Goal: Task Accomplishment & Management: Manage account settings

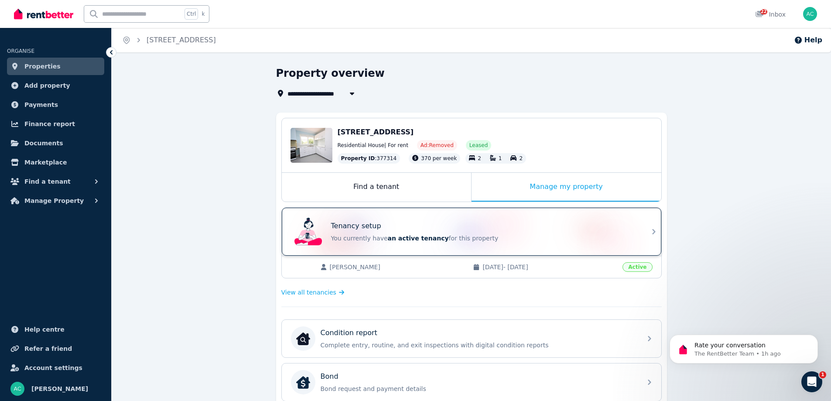
click at [630, 232] on div "Tenancy setup You currently have an active tenancy for this property" at bounding box center [483, 232] width 305 height 22
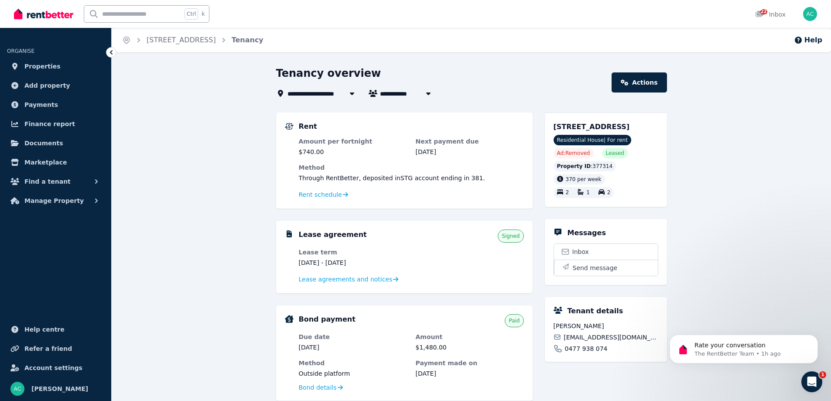
scroll to position [44, 0]
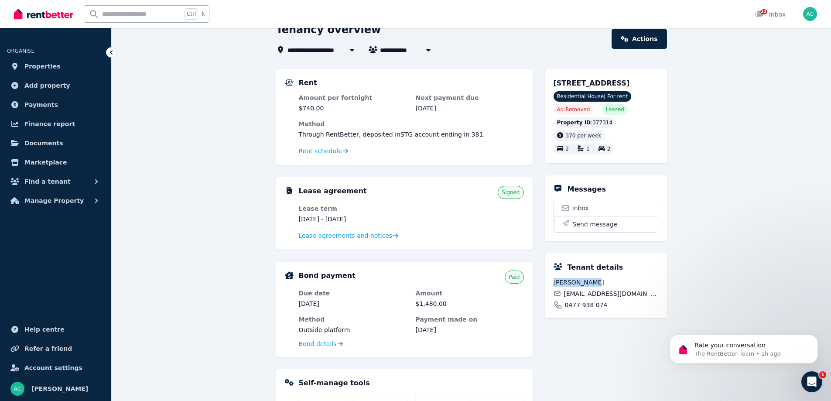
drag, startPoint x: 596, startPoint y: 281, endPoint x: 555, endPoint y: 281, distance: 41.4
click at [555, 281] on span "Anna Simmons" at bounding box center [606, 282] width 105 height 9
copy span "Anna Simmons"
click at [342, 235] on span "Lease agreements and notices" at bounding box center [346, 235] width 94 height 9
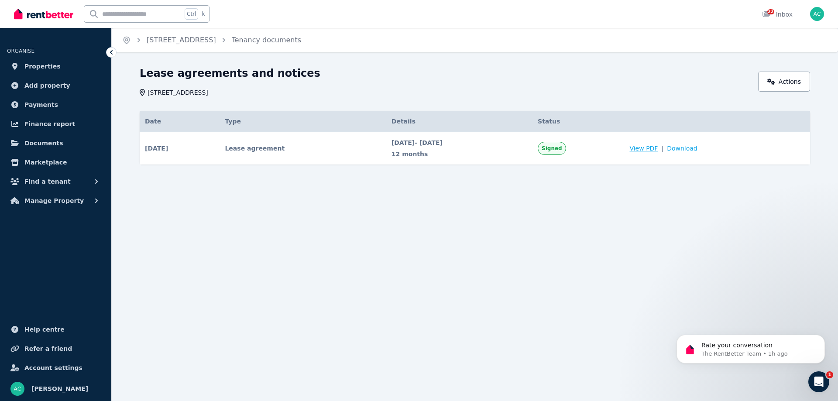
click at [657, 148] on span "View PDF" at bounding box center [643, 148] width 28 height 9
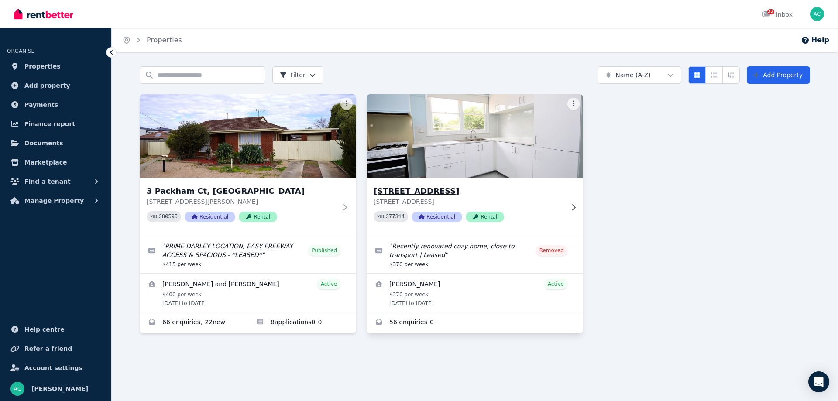
click at [567, 209] on div "[STREET_ADDRESS][GEOGRAPHIC_DATA][STREET_ADDRESS] 377314 Residential Rental" at bounding box center [474, 207] width 216 height 58
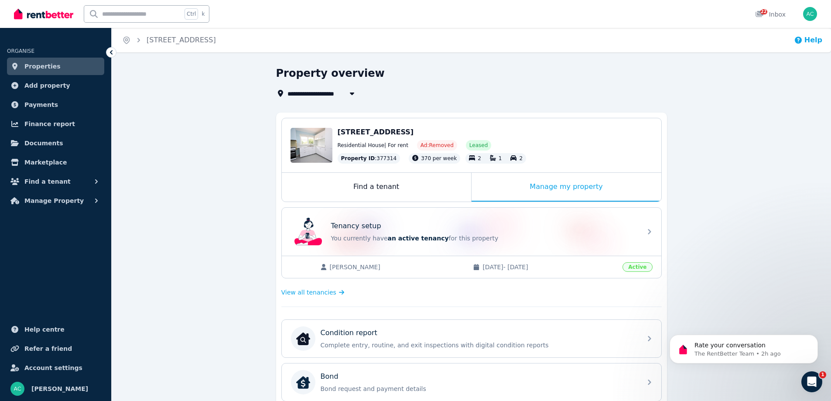
click at [807, 40] on button "Help" at bounding box center [808, 40] width 28 height 10
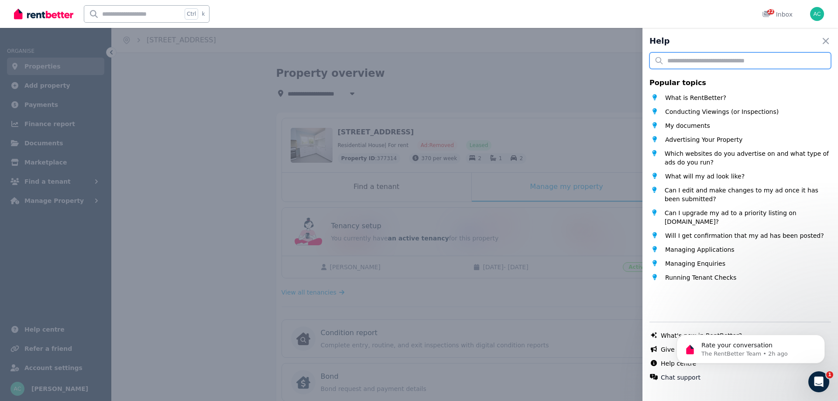
click at [690, 58] on input "text" at bounding box center [739, 60] width 181 height 17
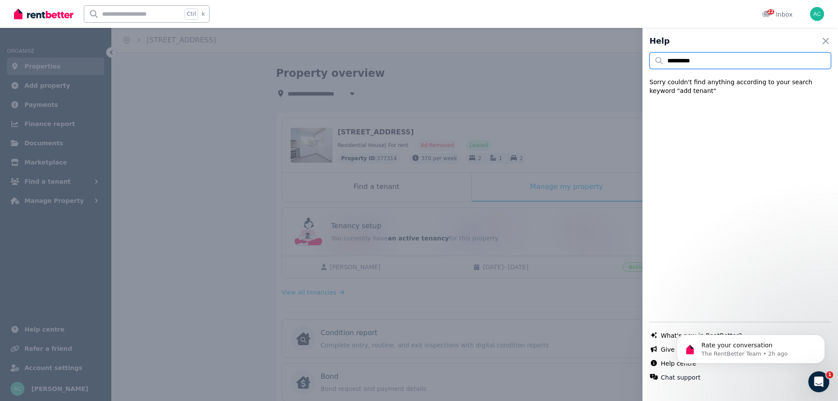
drag, startPoint x: 702, startPoint y: 58, endPoint x: 620, endPoint y: 52, distance: 82.2
click at [620, 52] on div "**********" at bounding box center [419, 200] width 838 height 401
drag, startPoint x: 731, startPoint y: 60, endPoint x: 595, endPoint y: 54, distance: 135.8
click at [595, 54] on div "**********" at bounding box center [419, 200] width 838 height 401
type input "***"
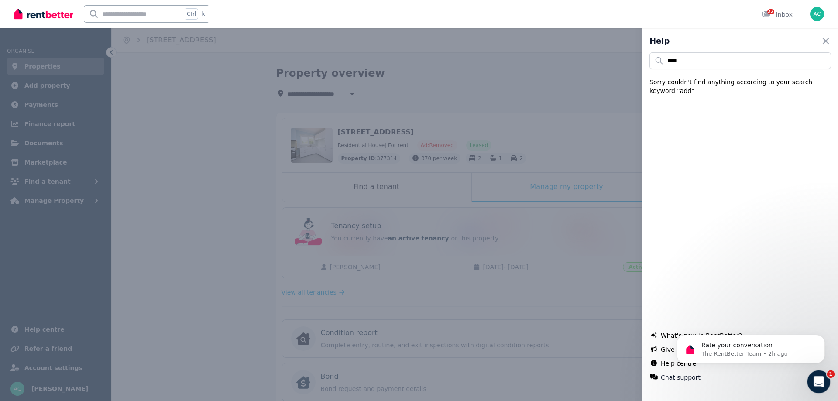
click at [823, 377] on div "Open Intercom Messenger" at bounding box center [817, 380] width 29 height 29
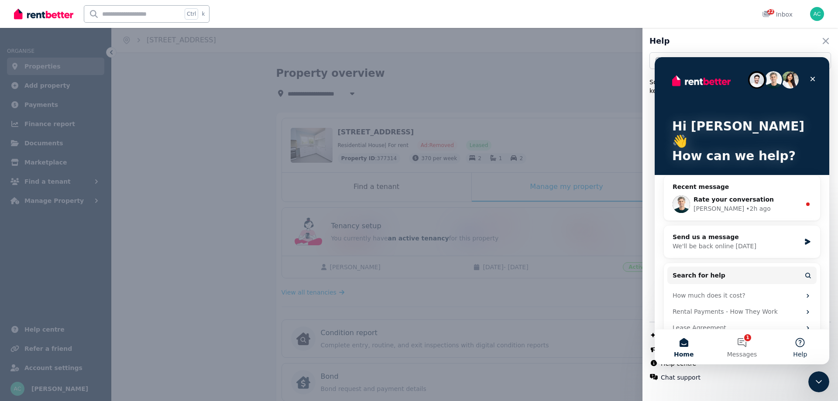
click at [797, 343] on button "Help" at bounding box center [800, 346] width 58 height 35
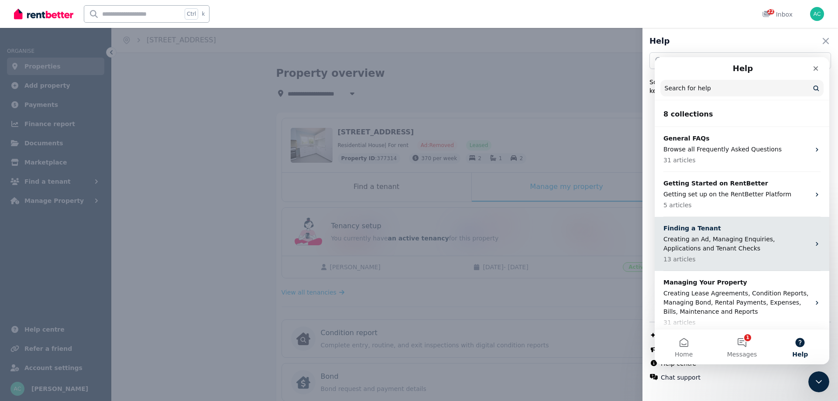
click at [762, 240] on p "Creating an Ad, Managing Enquiries, Applications and Tenant Checks" at bounding box center [736, 244] width 147 height 18
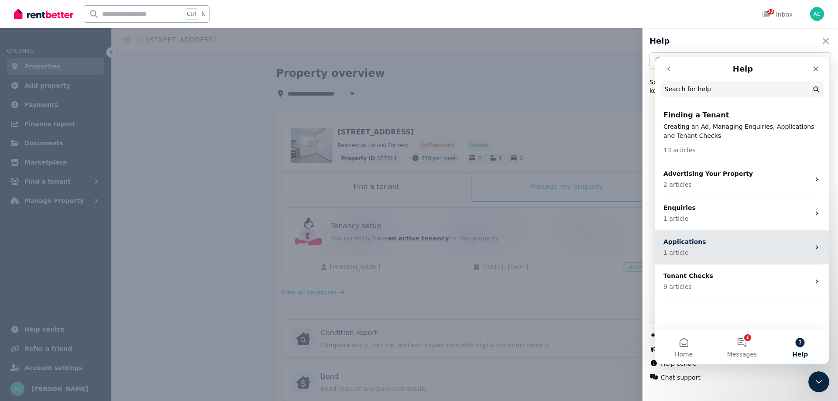
click at [767, 252] on p "1 article" at bounding box center [736, 252] width 147 height 9
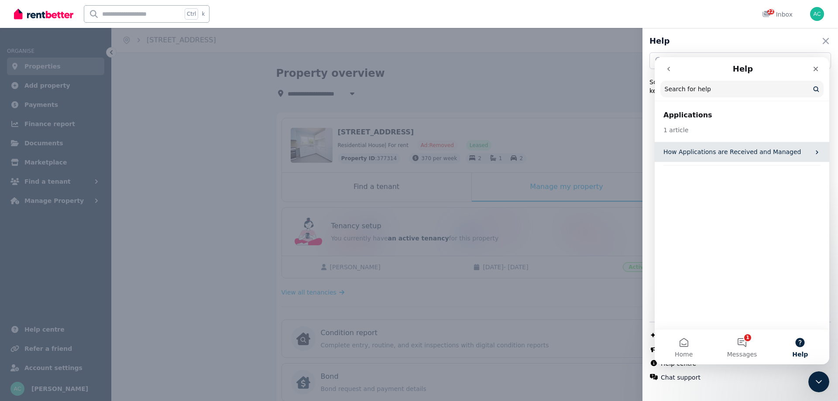
click at [801, 153] on p "How Applications are Received and Managed" at bounding box center [736, 151] width 147 height 9
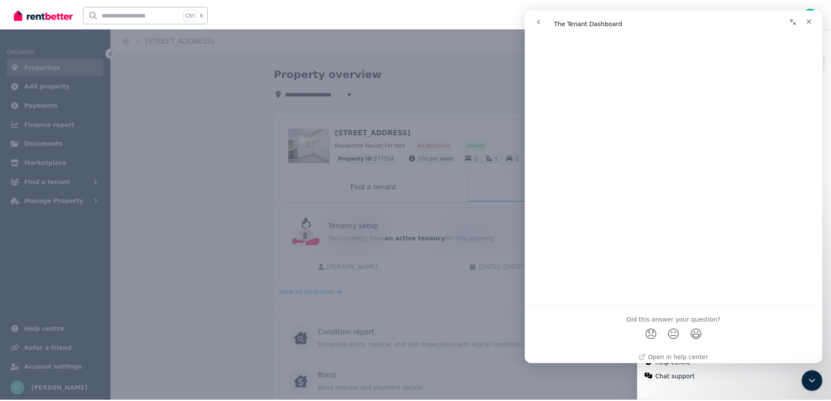
scroll to position [1892, 0]
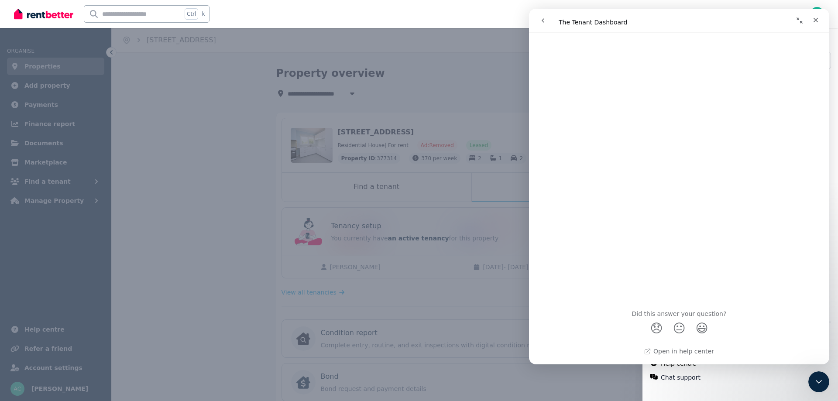
click at [540, 19] on icon "go back" at bounding box center [542, 20] width 7 height 7
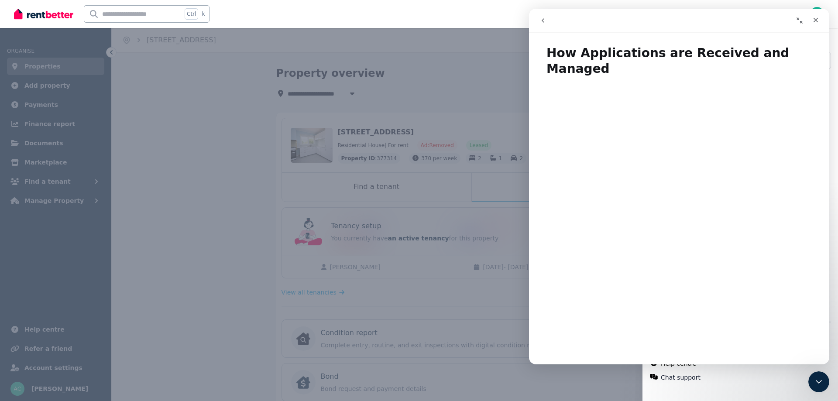
click at [539, 20] on button "go back" at bounding box center [542, 20] width 17 height 17
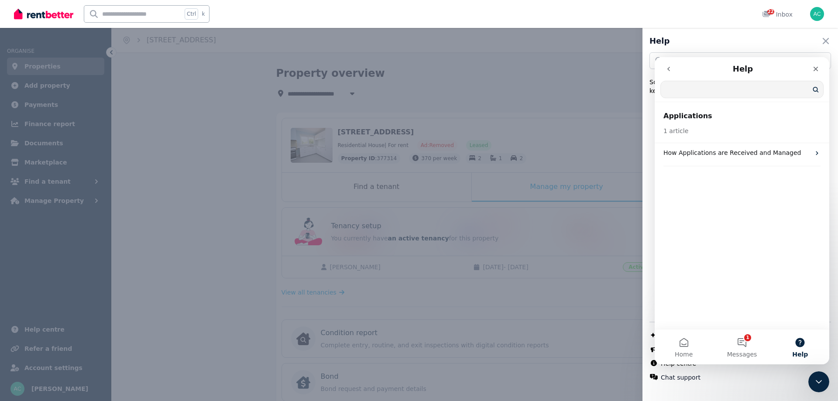
click at [694, 94] on input "Search for help" at bounding box center [741, 89] width 162 height 17
paste input "**********"
type input "**********"
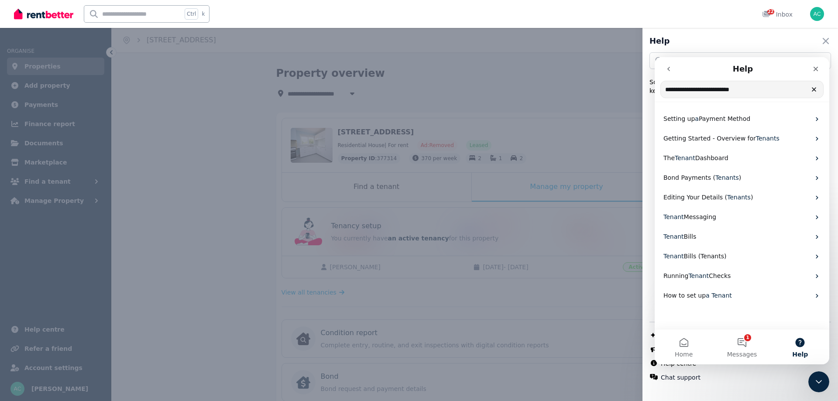
click at [761, 90] on input "**********" at bounding box center [741, 89] width 162 height 17
click at [820, 42] on icon "button" at bounding box center [825, 41] width 10 height 10
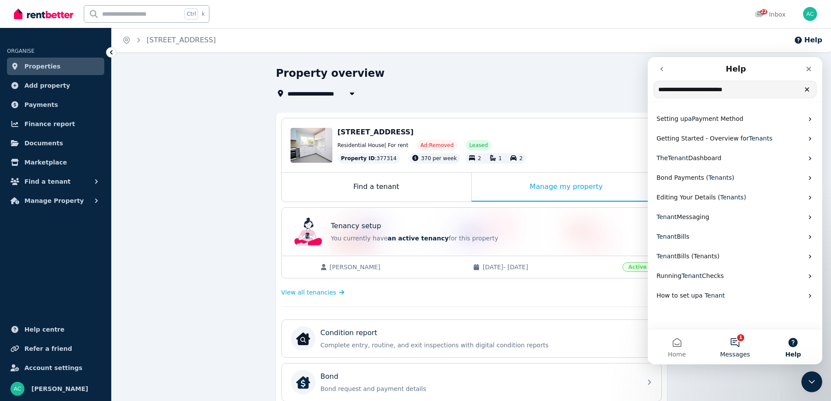
click at [737, 339] on button "1 Messages" at bounding box center [735, 346] width 58 height 35
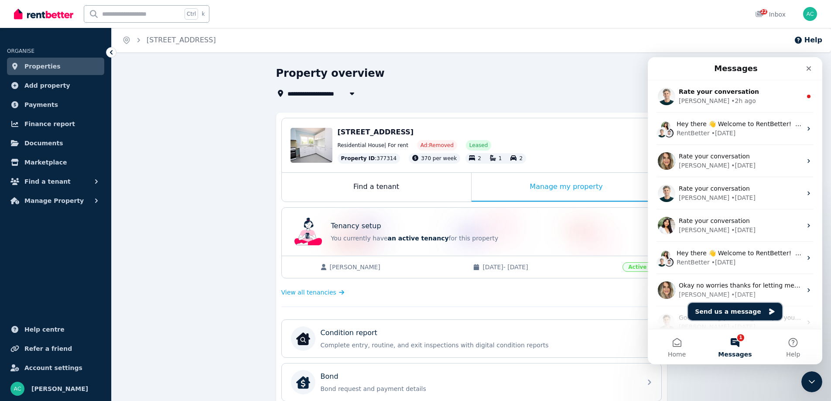
click at [736, 315] on button "Send us a message" at bounding box center [735, 311] width 94 height 17
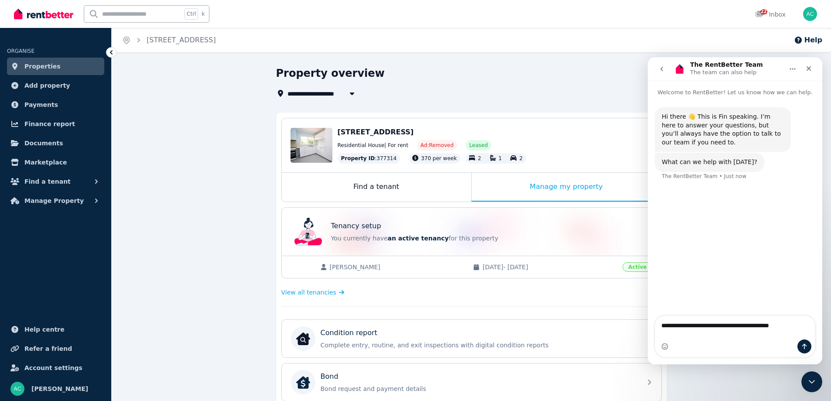
type textarea "**********"
click at [805, 348] on icon "Send a message…" at bounding box center [804, 346] width 7 height 7
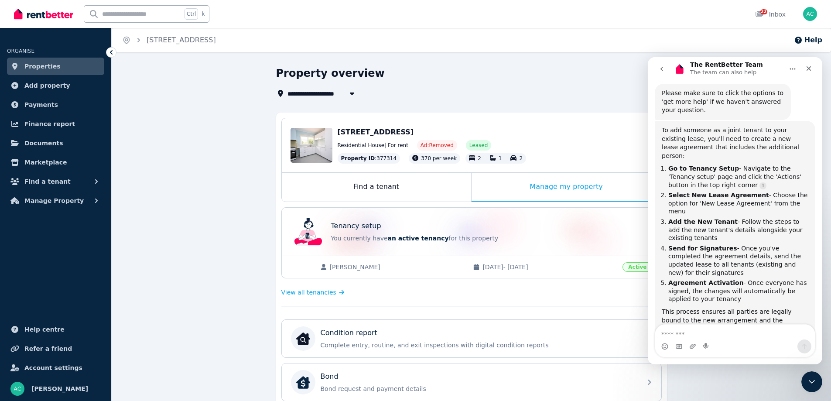
scroll to position [157, 0]
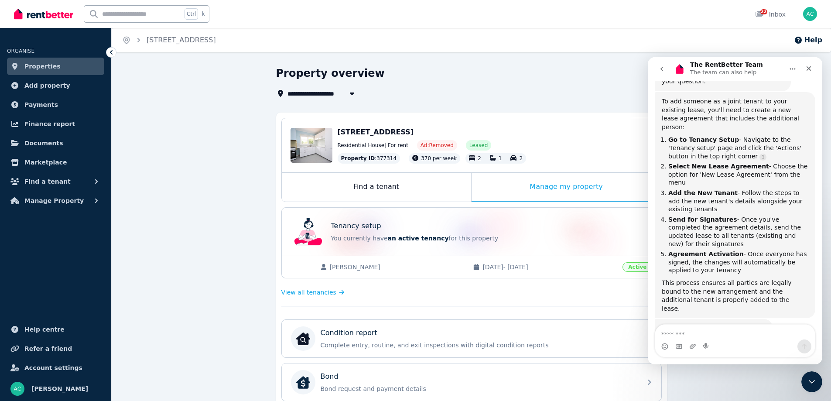
click at [571, 78] on div "Property overview" at bounding box center [469, 74] width 386 height 17
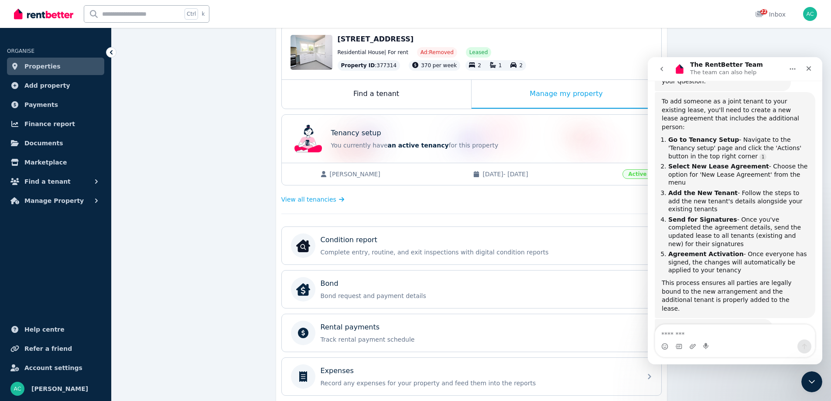
scroll to position [82, 0]
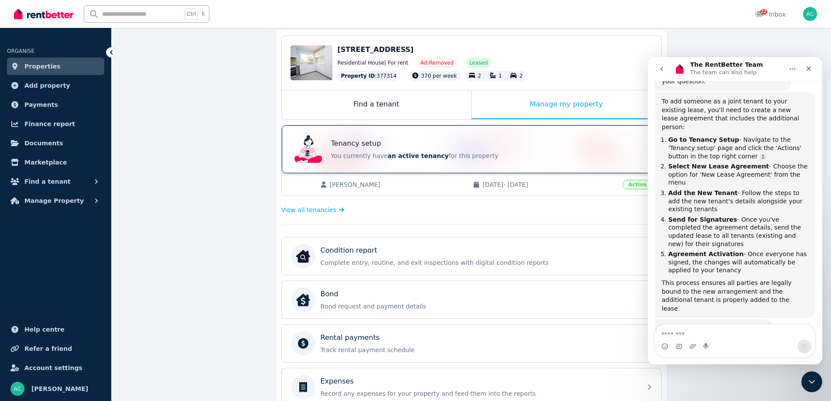
click at [457, 144] on div "Tenancy setup" at bounding box center [483, 143] width 305 height 10
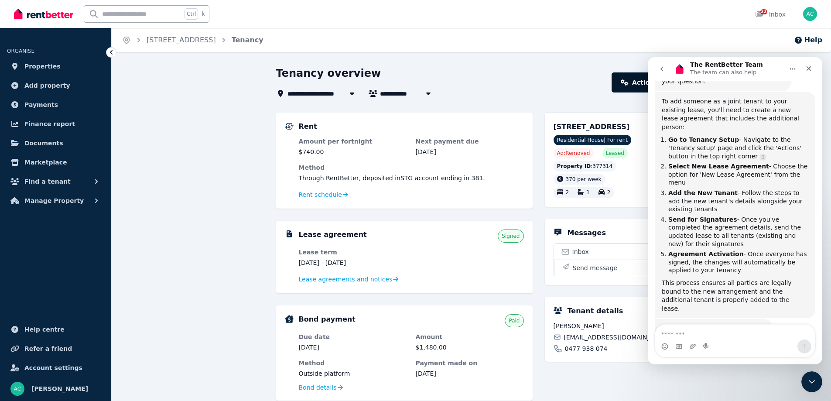
click at [637, 88] on link "Actions" at bounding box center [639, 82] width 55 height 20
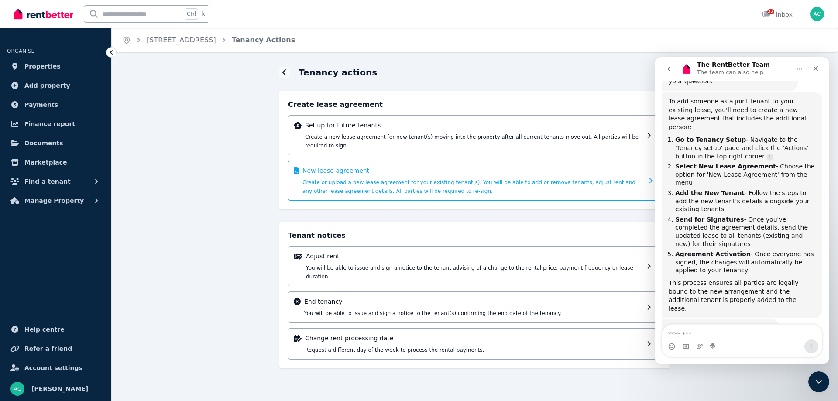
click at [517, 184] on div "New lease agreement Create or upload a new lease agreement for your existing te…" at bounding box center [472, 180] width 341 height 29
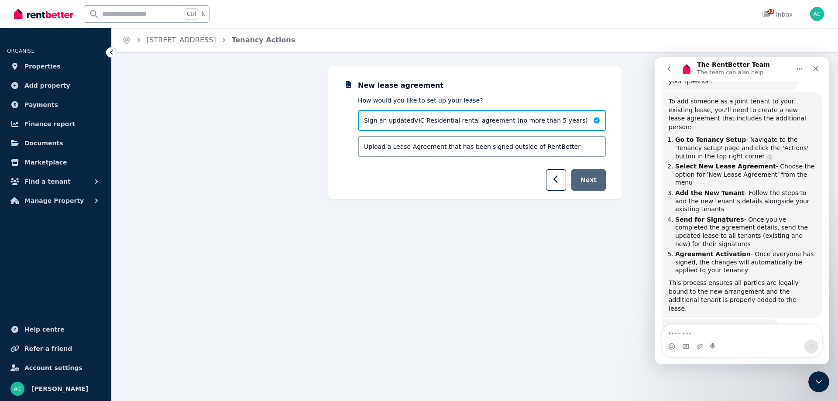
click at [596, 182] on button "Next" at bounding box center [588, 179] width 34 height 21
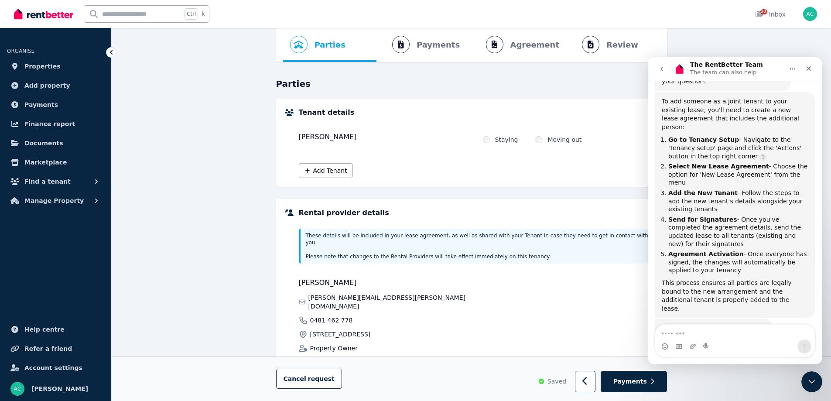
scroll to position [54, 0]
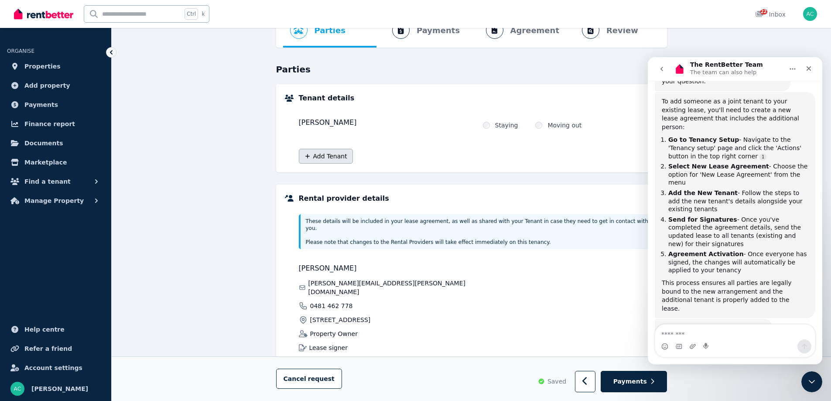
click at [340, 159] on button "Add Tenant" at bounding box center [326, 156] width 54 height 15
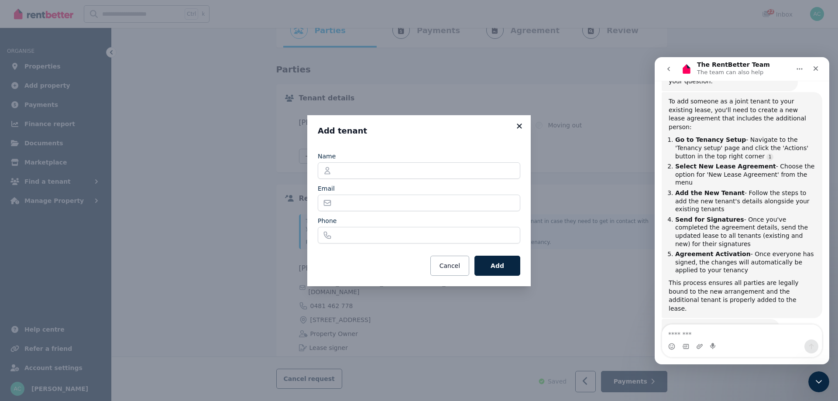
click at [518, 127] on icon at bounding box center [519, 125] width 5 height 5
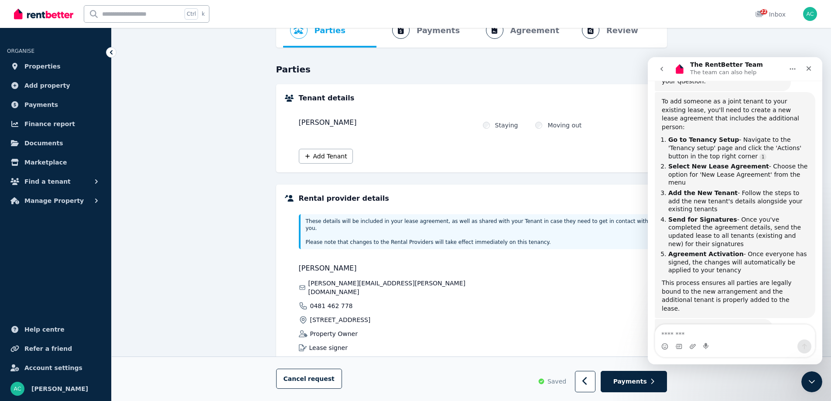
scroll to position [0, 0]
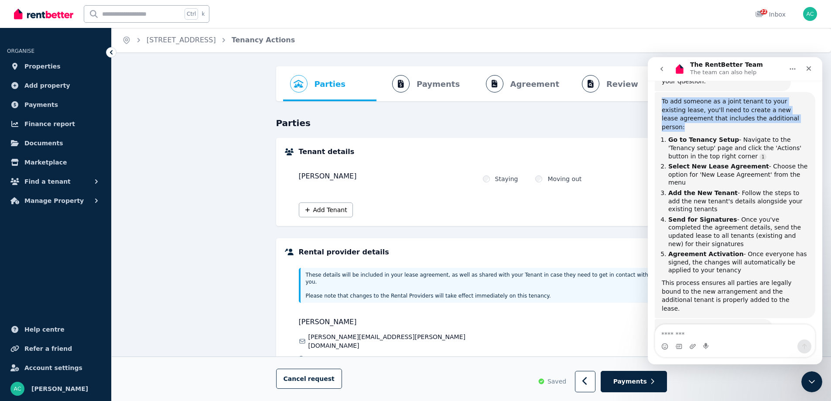
drag, startPoint x: 756, startPoint y: 117, endPoint x: 659, endPoint y: 103, distance: 97.8
click at [659, 103] on div "To add someone as a joint tenant to your existing lease, you'll need to create …" at bounding box center [735, 205] width 161 height 226
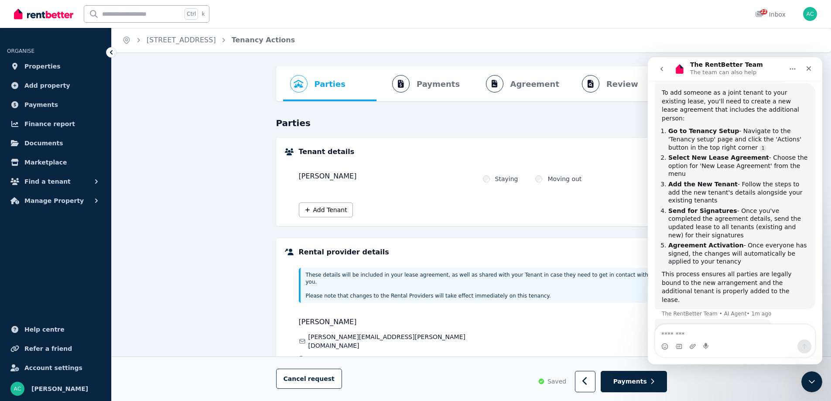
click at [715, 241] on li "Agreement Activation - Once everyone has signed, the changes will automatically…" at bounding box center [738, 253] width 140 height 24
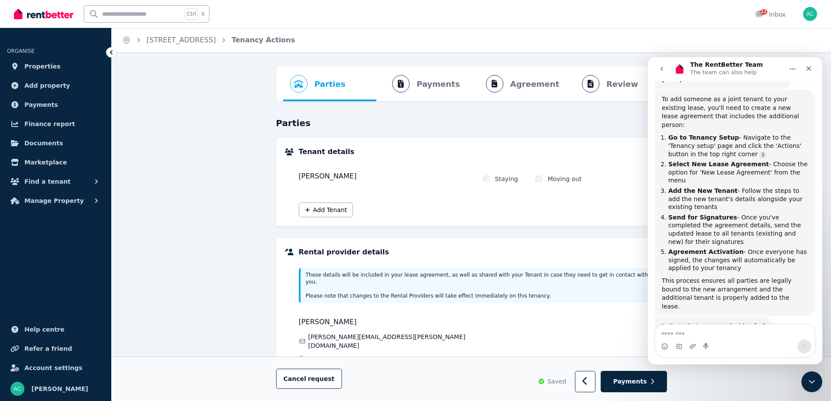
scroll to position [157, 0]
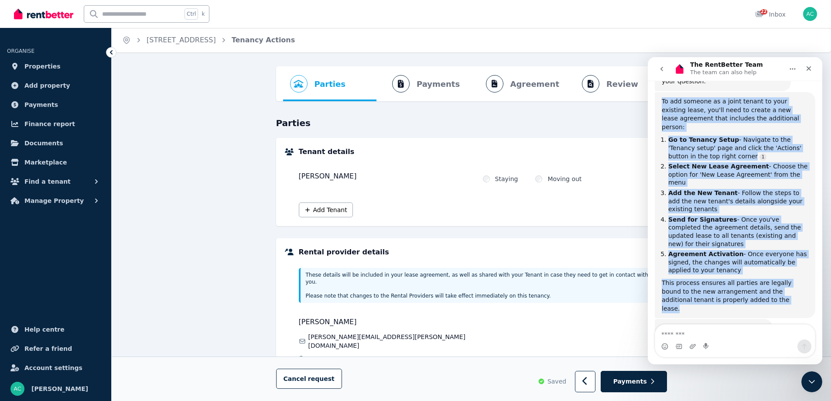
drag, startPoint x: 744, startPoint y: 277, endPoint x: 659, endPoint y: 105, distance: 191.8
click at [659, 105] on div "To add someone as a joint tenant to your existing lease, you'll need to create …" at bounding box center [735, 205] width 161 height 226
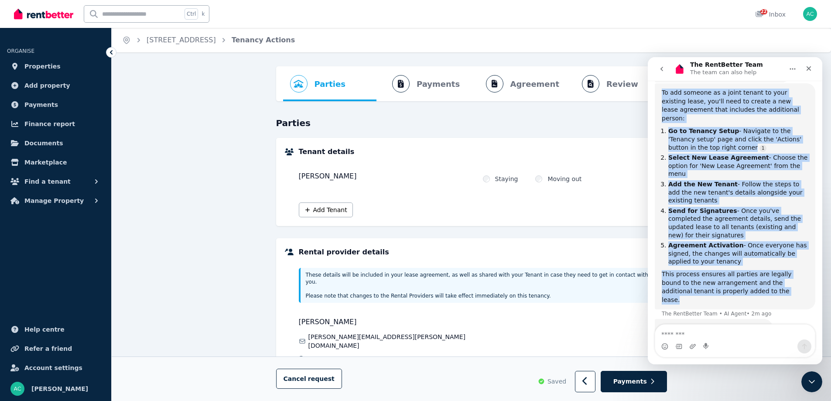
scroll to position [166, 0]
copy div "To add someone as a joint tenant to your existing lease, you'll need to create …"
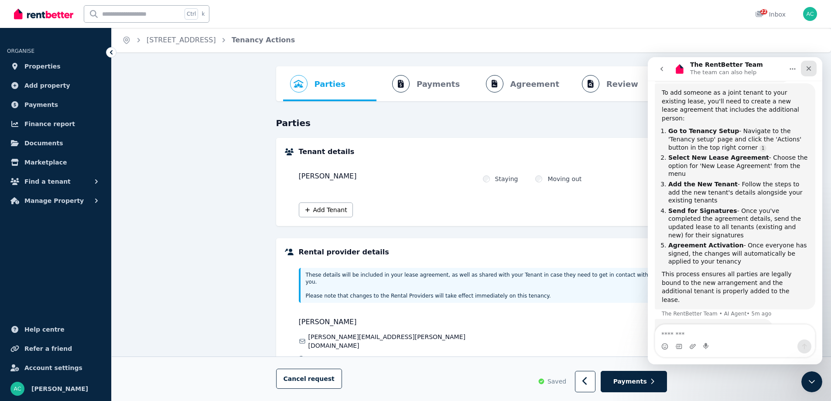
click at [813, 69] on div "Close" at bounding box center [809, 69] width 16 height 16
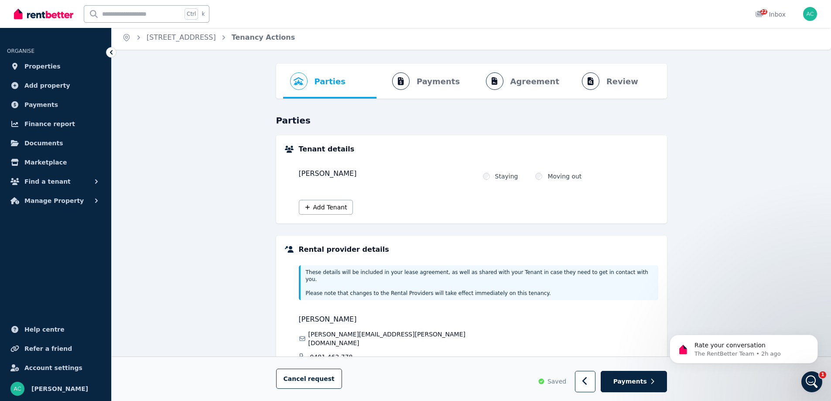
scroll to position [0, 0]
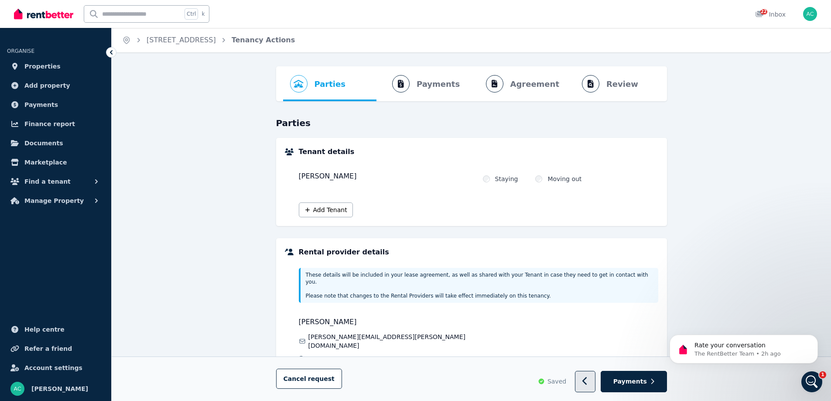
click at [586, 380] on button "button" at bounding box center [585, 381] width 21 height 21
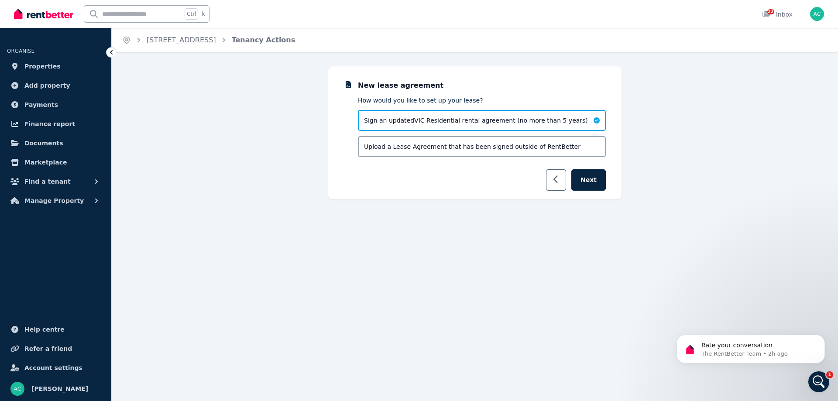
click at [555, 179] on button "button" at bounding box center [556, 179] width 21 height 21
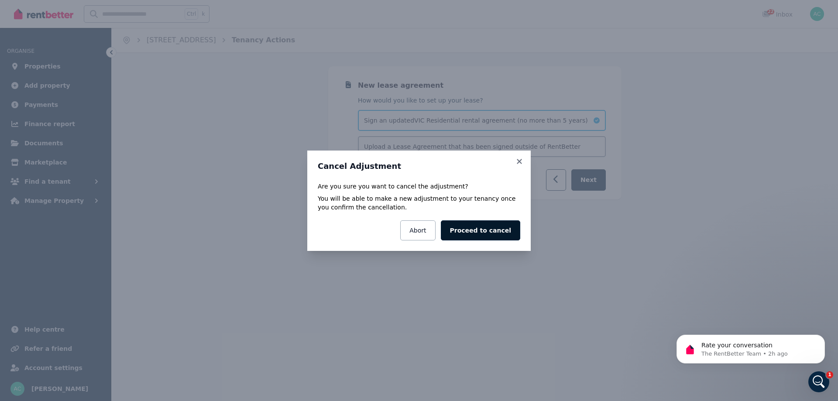
click at [477, 231] on button "Proceed to cancel" at bounding box center [480, 230] width 79 height 20
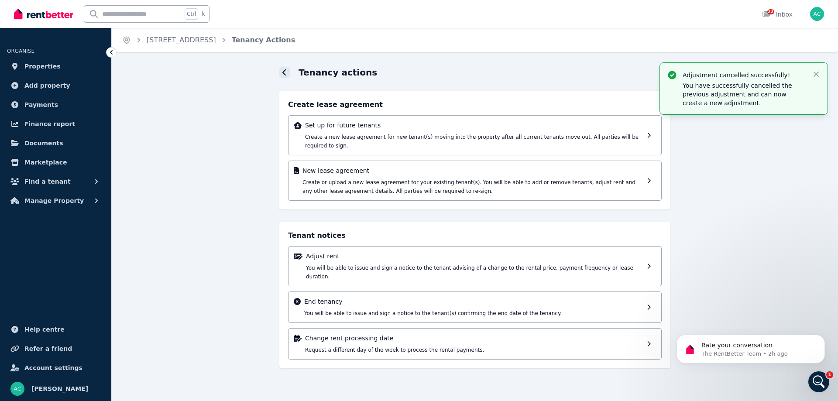
click at [284, 72] on icon at bounding box center [283, 72] width 3 height 6
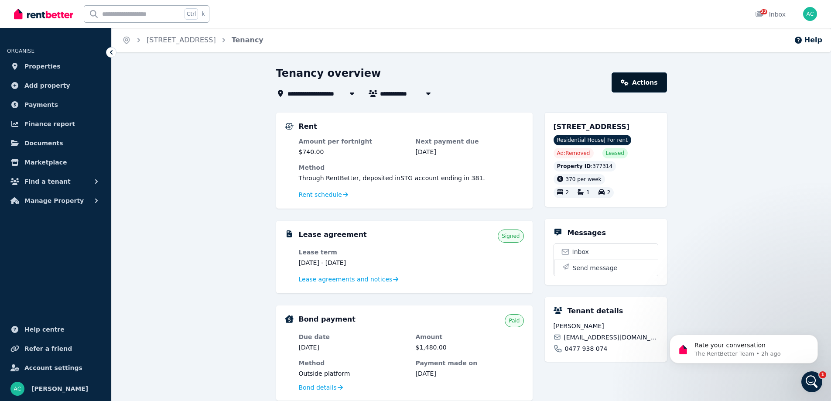
click at [648, 86] on link "Actions" at bounding box center [639, 82] width 55 height 20
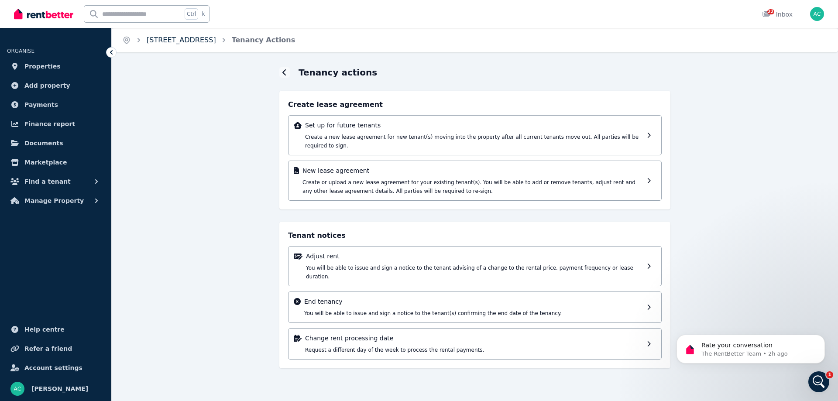
click at [183, 36] on link "18 Falcon St, Norlane" at bounding box center [181, 40] width 69 height 8
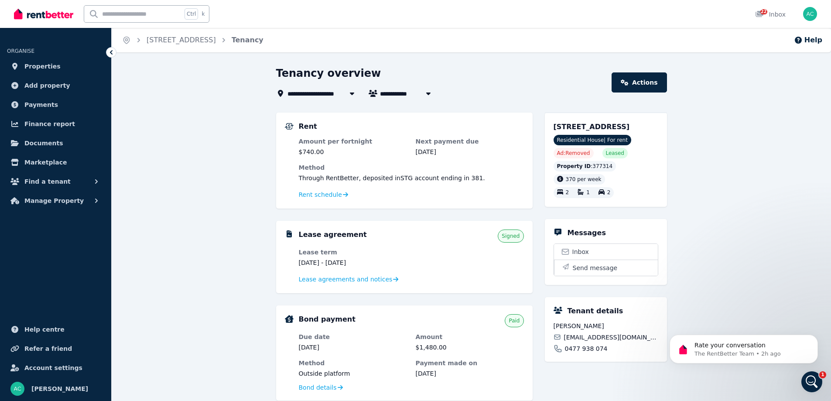
click at [331, 92] on span "18 Falcon St, Norlane" at bounding box center [325, 93] width 76 height 10
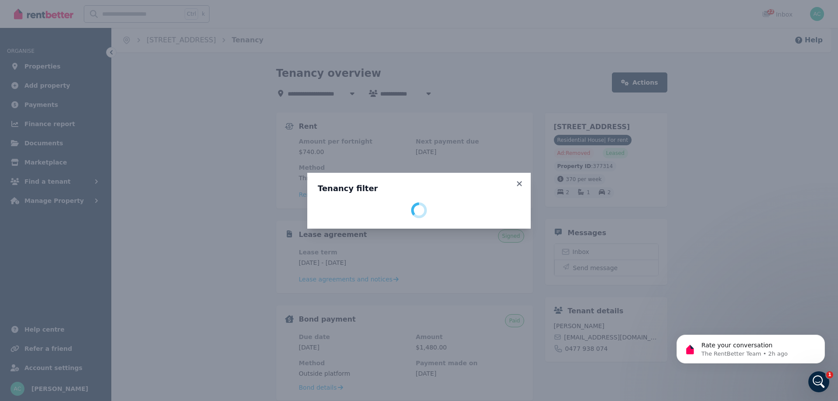
select select "**********"
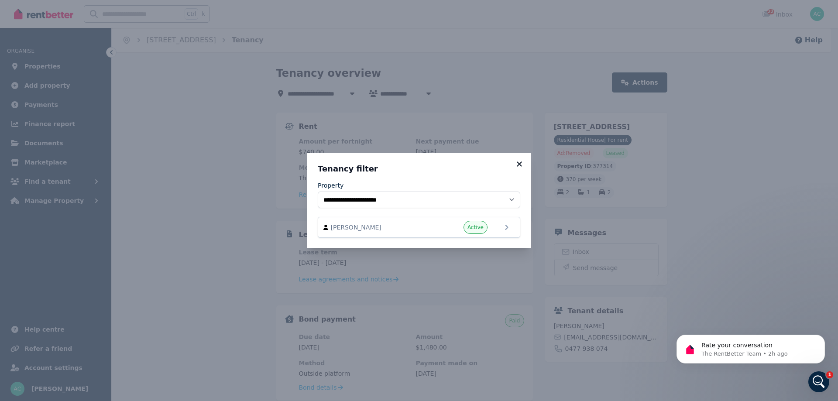
click at [518, 163] on icon at bounding box center [519, 163] width 5 height 5
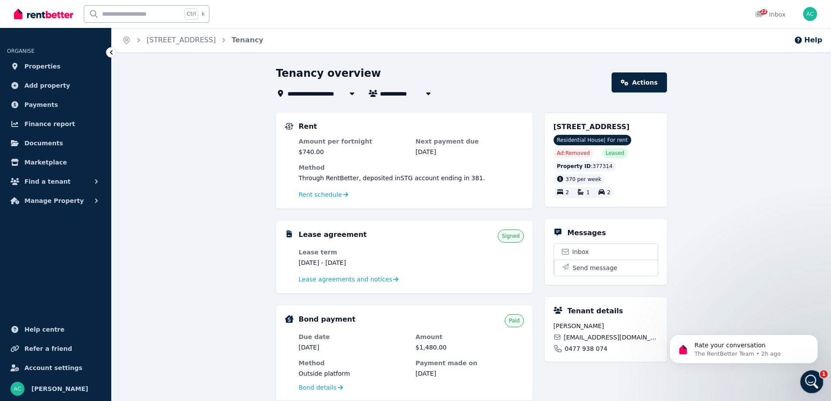
click at [814, 381] on icon "Open Intercom Messenger" at bounding box center [811, 380] width 14 height 14
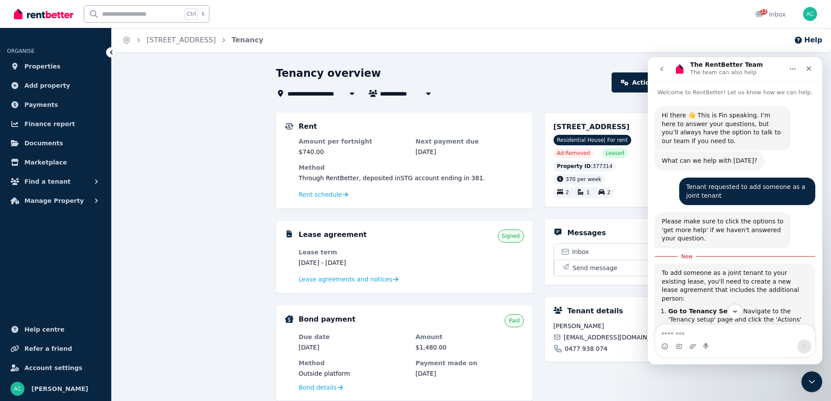
click at [711, 329] on textarea "Message…" at bounding box center [735, 332] width 160 height 15
type textarea "**********"
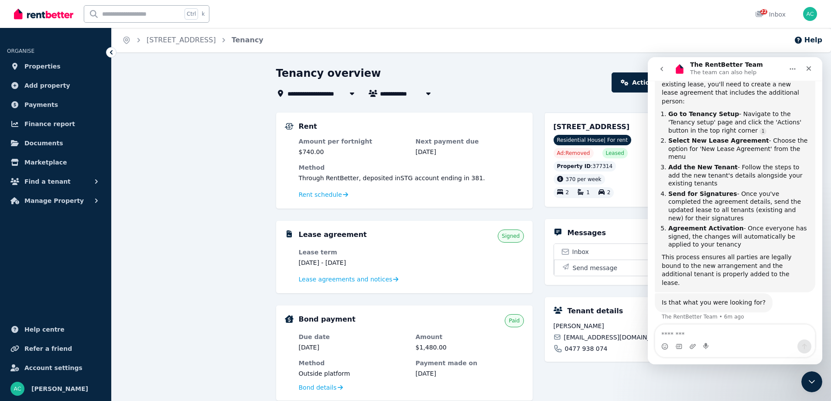
scroll to position [211, 0]
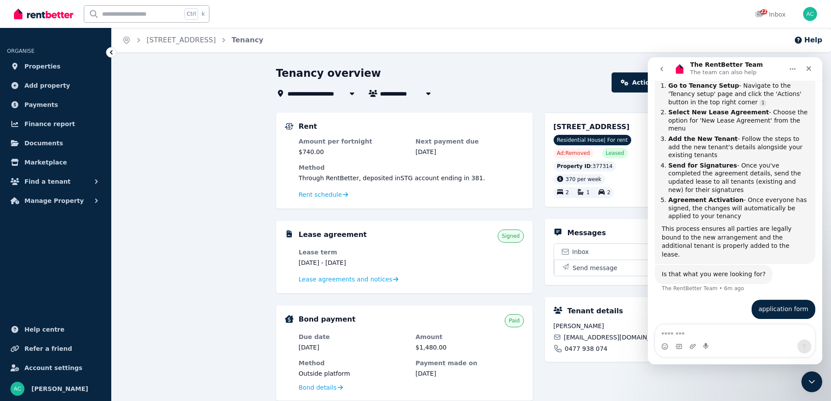
click at [676, 333] on textarea "Message…" at bounding box center [735, 332] width 160 height 15
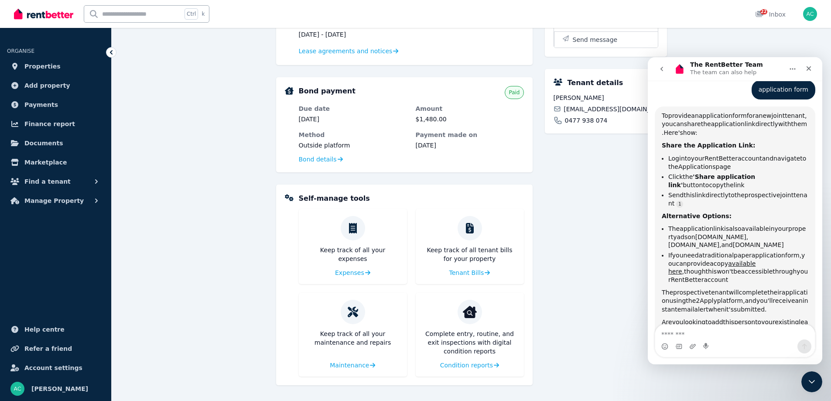
scroll to position [424, 0]
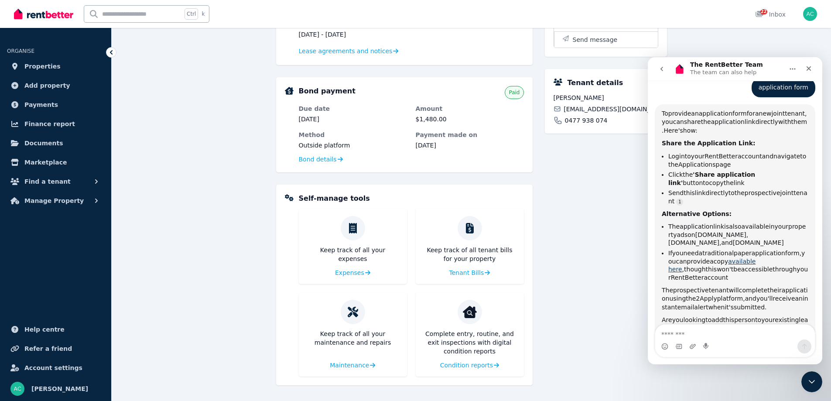
click at [756, 258] on link "available here" at bounding box center [711, 265] width 87 height 15
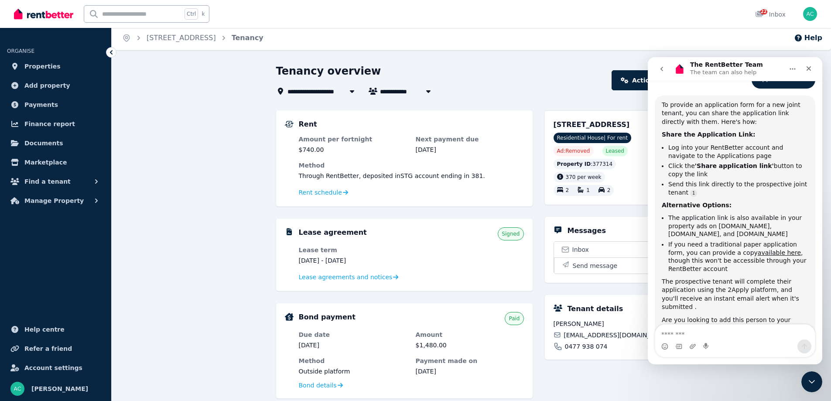
scroll to position [0, 0]
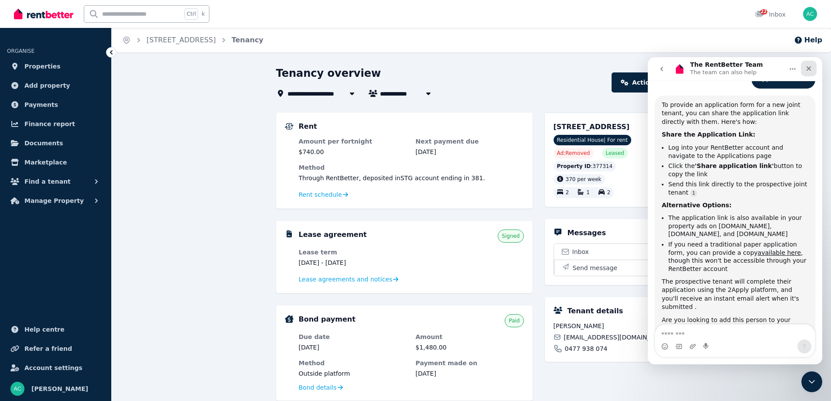
click at [807, 68] on icon "Close" at bounding box center [808, 68] width 7 height 7
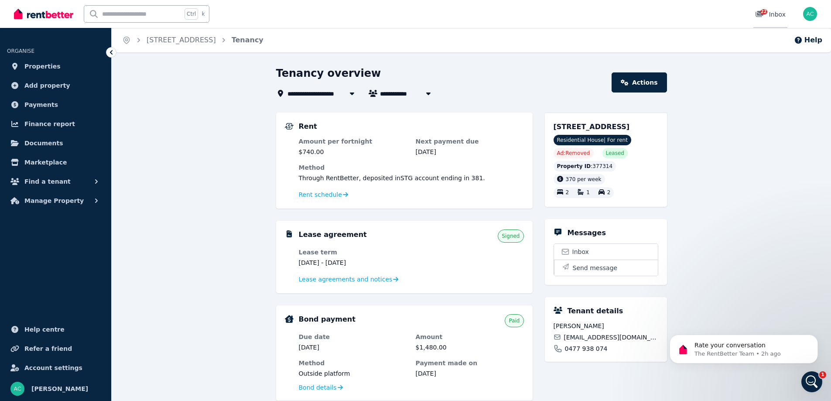
click at [760, 15] on icon at bounding box center [760, 14] width 8 height 6
